Goal: Information Seeking & Learning: Learn about a topic

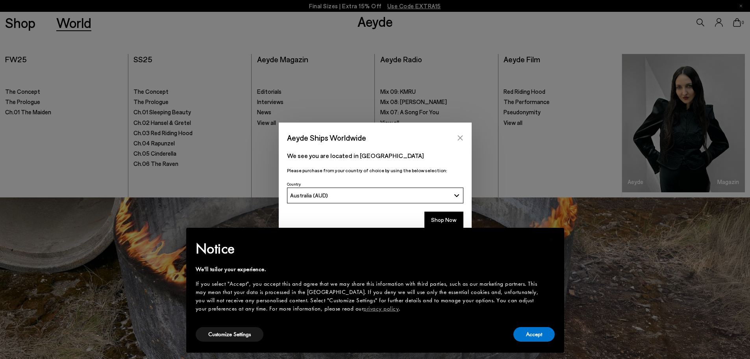
click at [463, 139] on button "Close" at bounding box center [460, 138] width 12 height 12
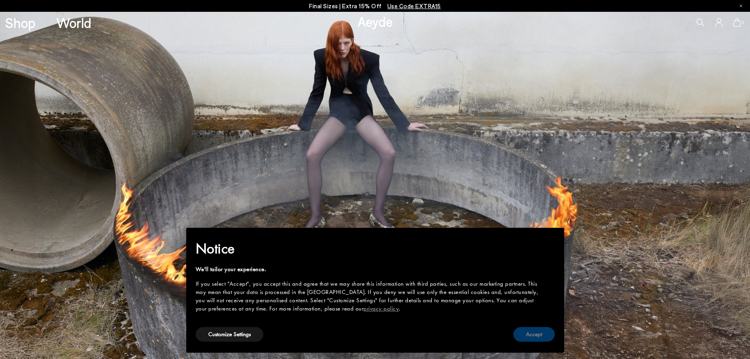
drag, startPoint x: 538, startPoint y: 339, endPoint x: 348, endPoint y: 187, distance: 243.3
click at [538, 339] on button "Accept" at bounding box center [533, 334] width 41 height 15
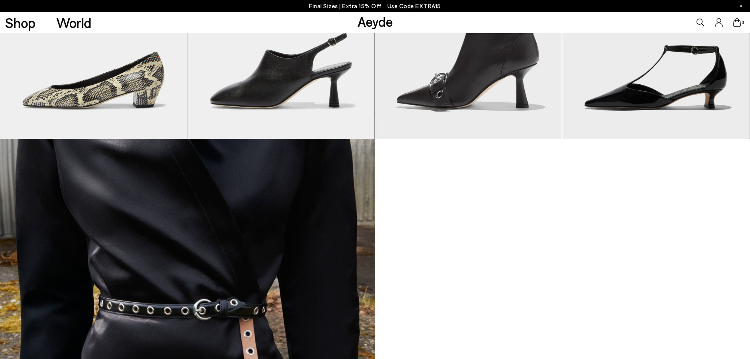
scroll to position [1633, 0]
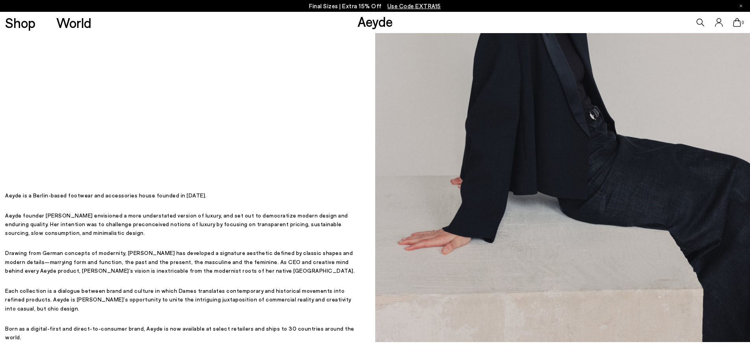
scroll to position [236, 0]
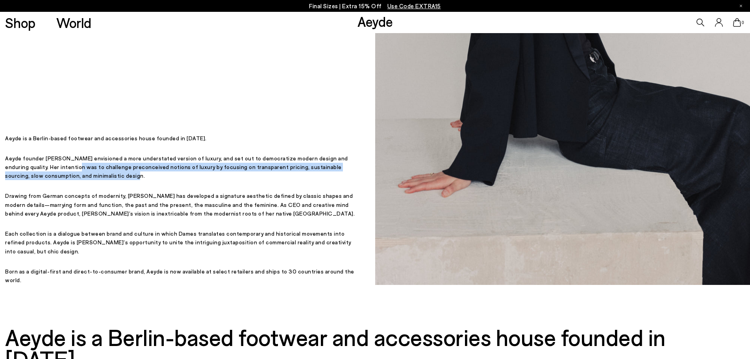
drag, startPoint x: 71, startPoint y: 193, endPoint x: 219, endPoint y: 193, distance: 148.0
click at [209, 180] on p "Aeyde founder [PERSON_NAME] envisioned a more understated version of luxury, an…" at bounding box center [182, 167] width 354 height 26
click at [242, 180] on p "Aeyde founder [PERSON_NAME] envisioned a more understated version of luxury, an…" at bounding box center [182, 167] width 354 height 26
click at [246, 180] on p "Aeyde founder [PERSON_NAME] envisioned a more understated version of luxury, an…" at bounding box center [182, 167] width 354 height 26
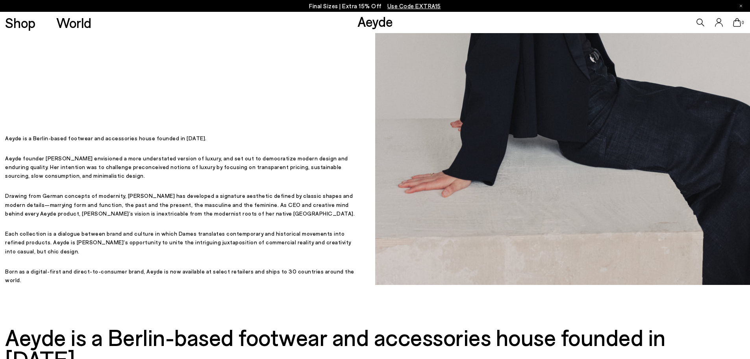
click at [251, 180] on p "Aeyde founder [PERSON_NAME] envisioned a more understated version of luxury, an…" at bounding box center [182, 167] width 354 height 26
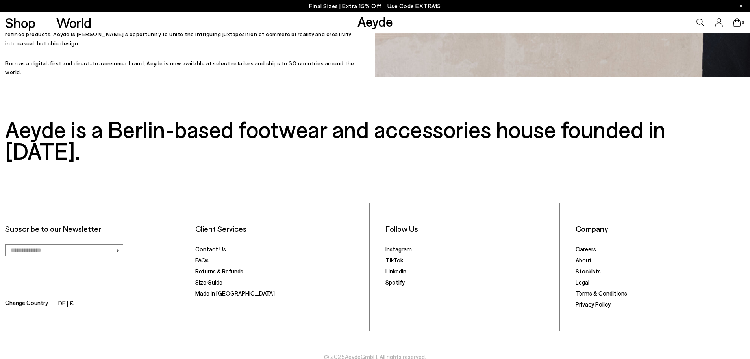
scroll to position [449, 0]
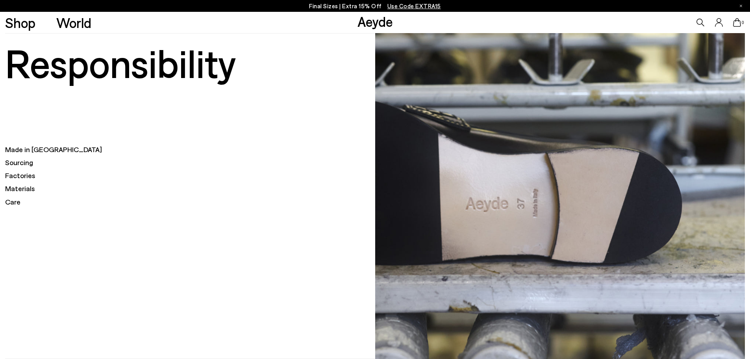
click at [33, 150] on h5 "Made in [GEOGRAPHIC_DATA]" at bounding box center [190, 149] width 370 height 10
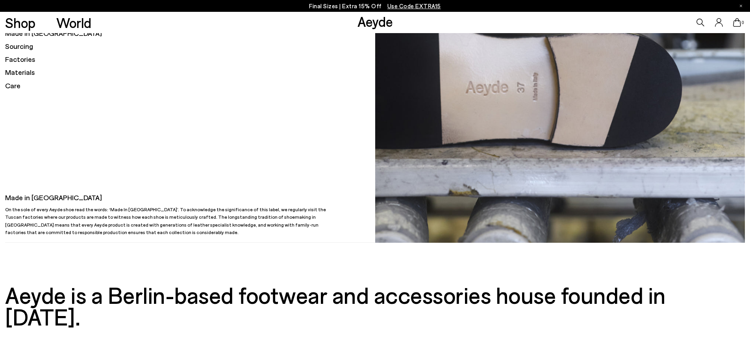
scroll to position [118, 0]
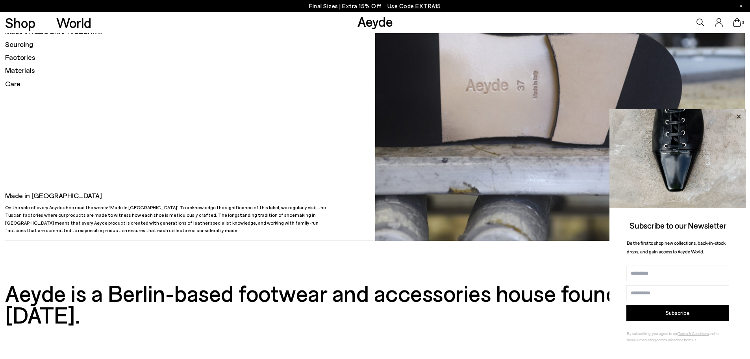
click at [736, 115] on icon at bounding box center [738, 116] width 10 height 10
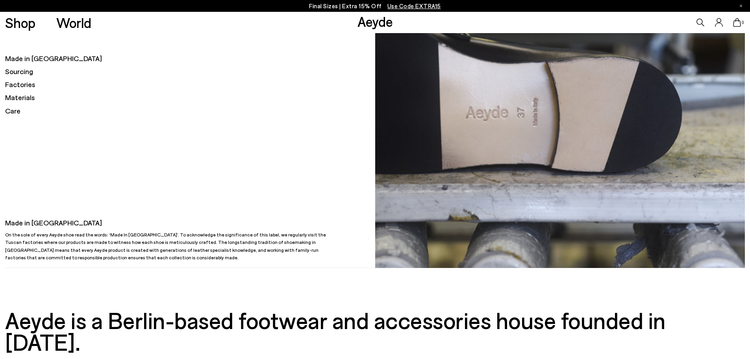
scroll to position [79, 0]
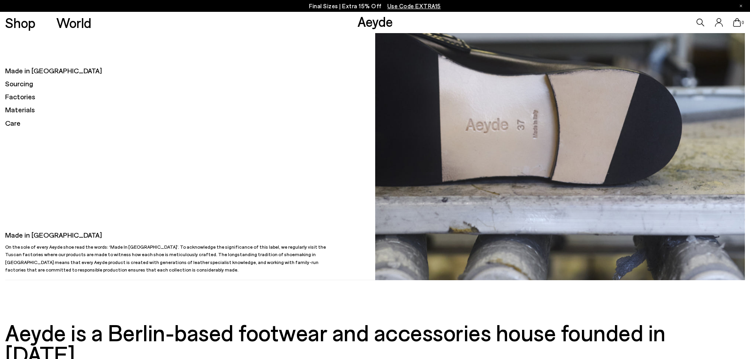
click at [26, 82] on h5 "Sourcing" at bounding box center [190, 84] width 370 height 10
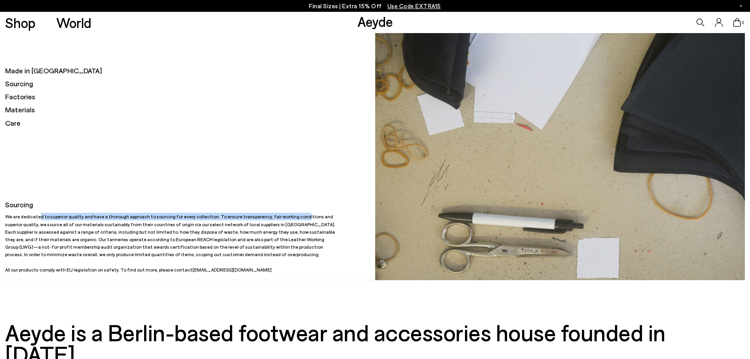
drag, startPoint x: 93, startPoint y: 214, endPoint x: 285, endPoint y: 216, distance: 192.1
click at [285, 216] on p "We are dedicated to superior quality and have a thorough approach to sourcing f…" at bounding box center [171, 243] width 332 height 61
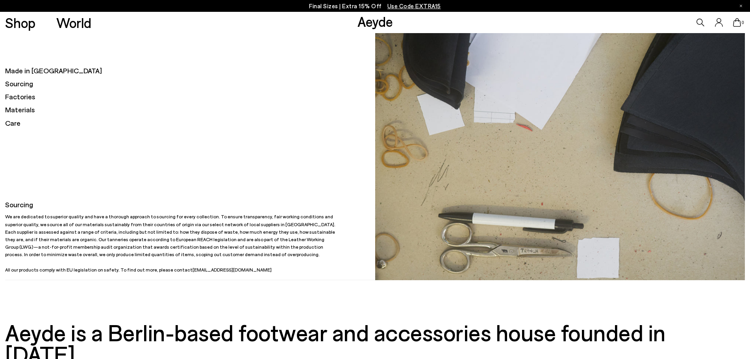
click at [250, 231] on p "We are dedicated to superior quality and have a thorough approach to sourcing f…" at bounding box center [171, 243] width 332 height 61
click at [27, 98] on h5 "Factories" at bounding box center [190, 97] width 370 height 10
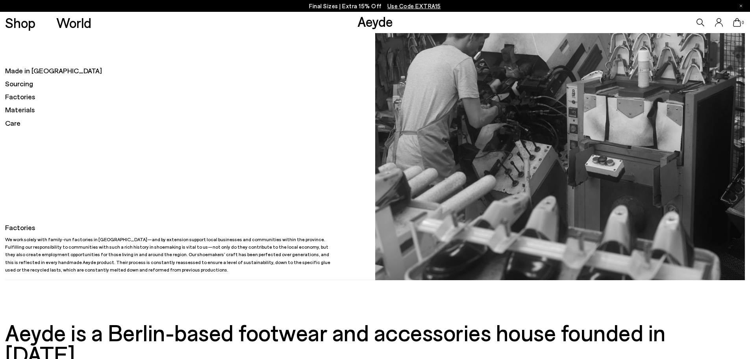
click at [26, 111] on h5 "Materials" at bounding box center [190, 110] width 370 height 10
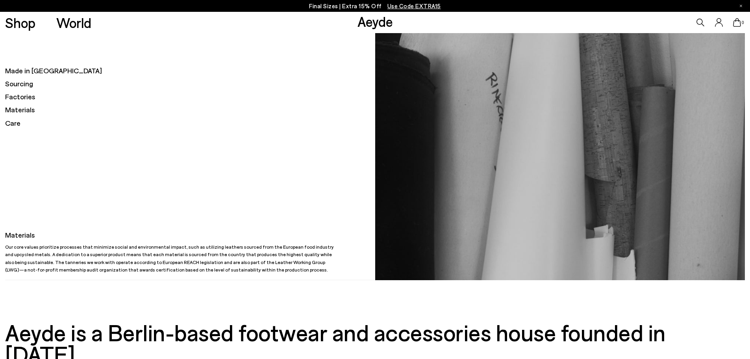
click at [26, 83] on h5 "Sourcing" at bounding box center [190, 84] width 370 height 10
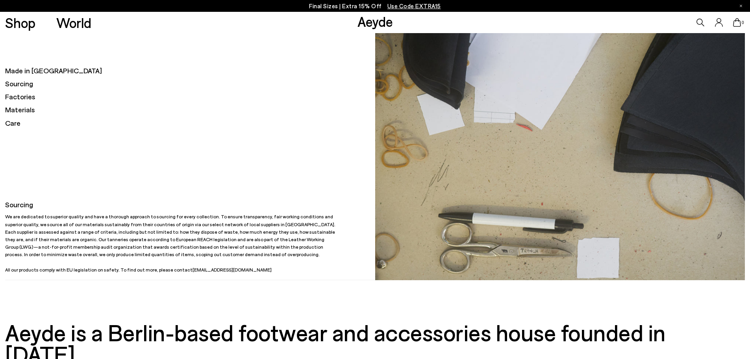
click at [36, 68] on h5 "Made in [GEOGRAPHIC_DATA]" at bounding box center [190, 71] width 370 height 10
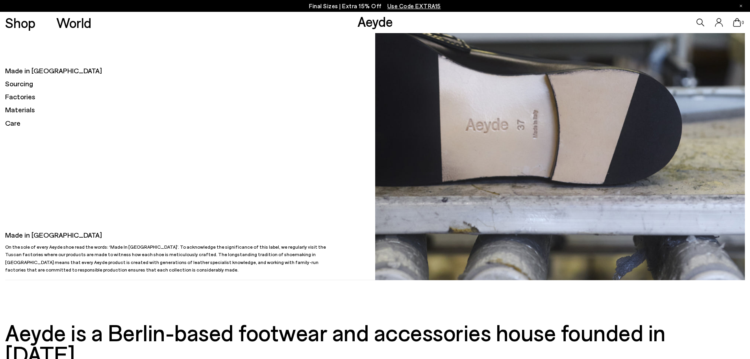
click at [31, 85] on h5 "Sourcing" at bounding box center [190, 84] width 370 height 10
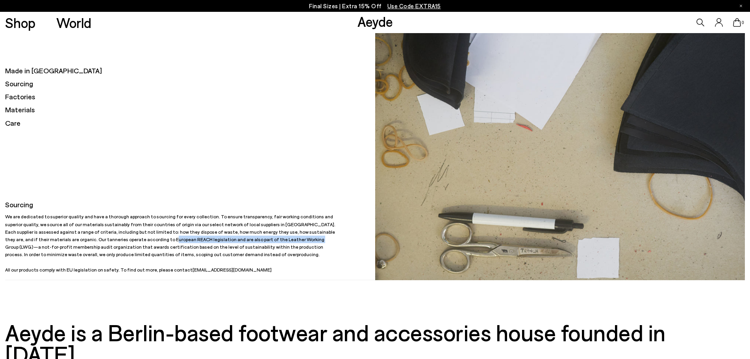
drag, startPoint x: 78, startPoint y: 238, endPoint x: 213, endPoint y: 238, distance: 134.6
click at [213, 238] on p "We are dedicated to superior quality and have a thorough approach to sourcing f…" at bounding box center [171, 243] width 332 height 61
drag, startPoint x: 31, startPoint y: 246, endPoint x: 340, endPoint y: 240, distance: 308.6
click at [340, 240] on div "Made in Italy On the sole of every Aeyde shoe read the words: ‘Made In Italy’. …" at bounding box center [190, 230] width 370 height 98
click at [323, 240] on p "We are dedicated to superior quality and have a thorough approach to sourcing f…" at bounding box center [171, 243] width 332 height 61
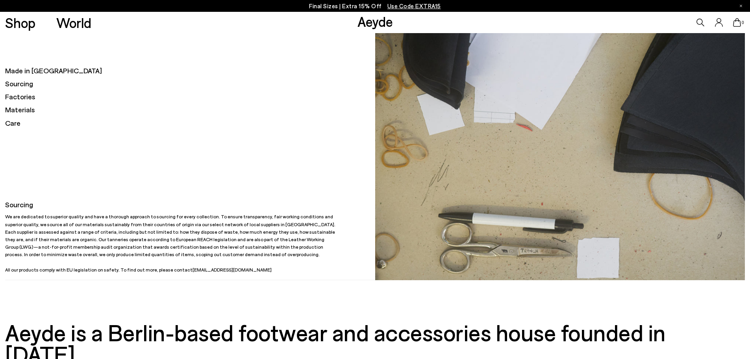
click at [29, 98] on h5 "Factories" at bounding box center [190, 97] width 370 height 10
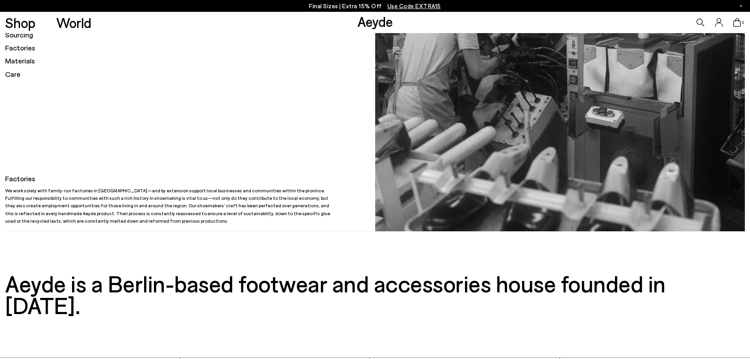
scroll to position [126, 0]
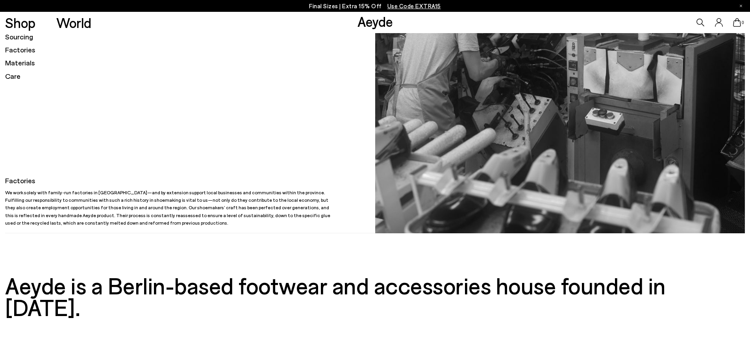
click at [308, 69] on div "Made in Italy Sourcing Factories Materials Care" at bounding box center [190, 51] width 370 height 67
